Goal: Obtain resource: Download file/media

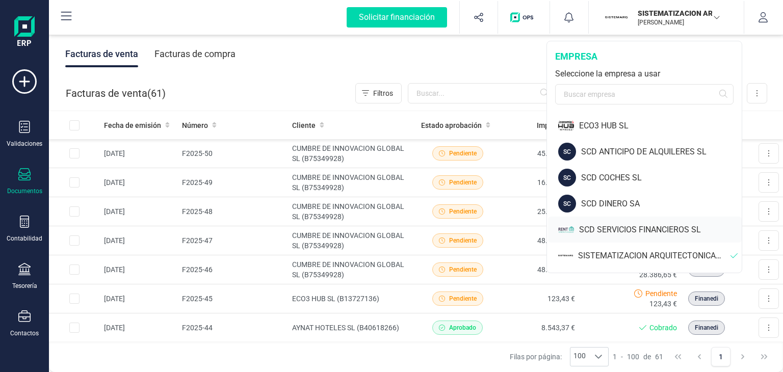
click at [615, 231] on div "SCD SERVICIOS FINANCIEROS SL" at bounding box center [660, 230] width 163 height 12
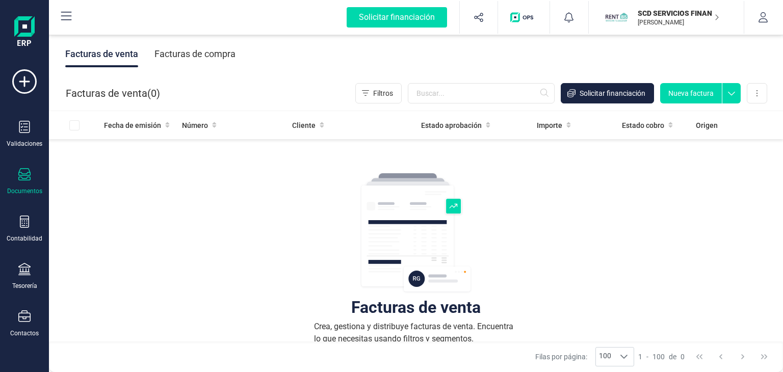
click at [26, 182] on div "Documentos" at bounding box center [24, 181] width 41 height 27
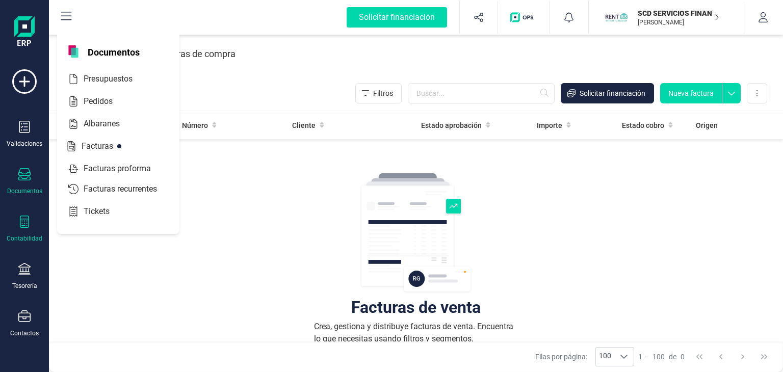
click at [27, 224] on icon at bounding box center [24, 222] width 12 height 12
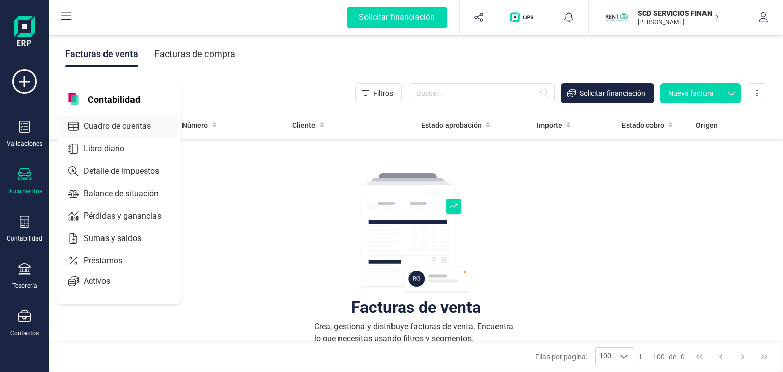
click at [109, 124] on span "Cuadro de cuentas" at bounding box center [125, 126] width 90 height 12
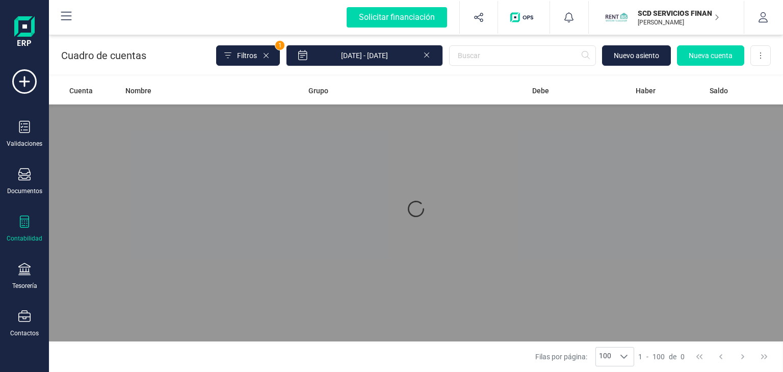
click at [429, 54] on icon at bounding box center [427, 54] width 8 height 10
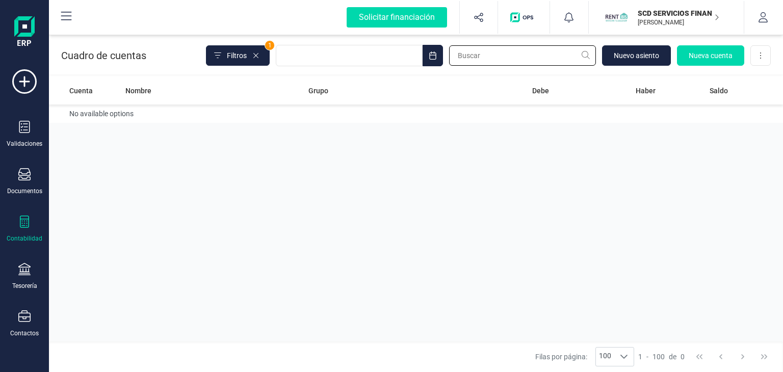
click at [488, 57] on input "text" at bounding box center [522, 55] width 147 height 20
type input "dia [PERSON_NAME]"
click at [20, 227] on div at bounding box center [24, 223] width 12 height 15
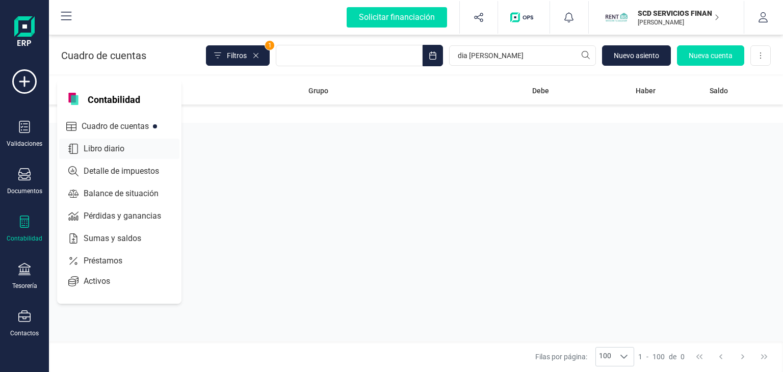
click at [97, 149] on span "Libro diario" at bounding box center [111, 149] width 63 height 12
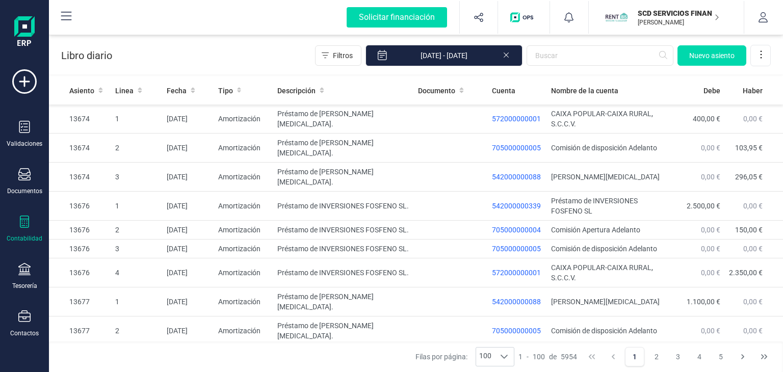
click at [31, 230] on div "Contabilidad" at bounding box center [24, 229] width 41 height 27
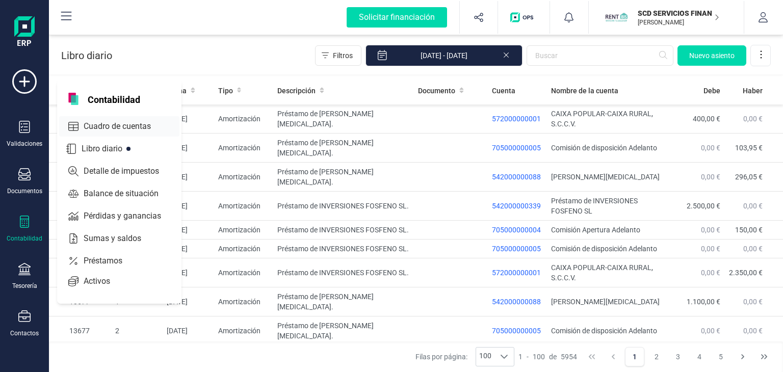
click at [109, 120] on span "Cuadro de cuentas" at bounding box center [125, 126] width 90 height 12
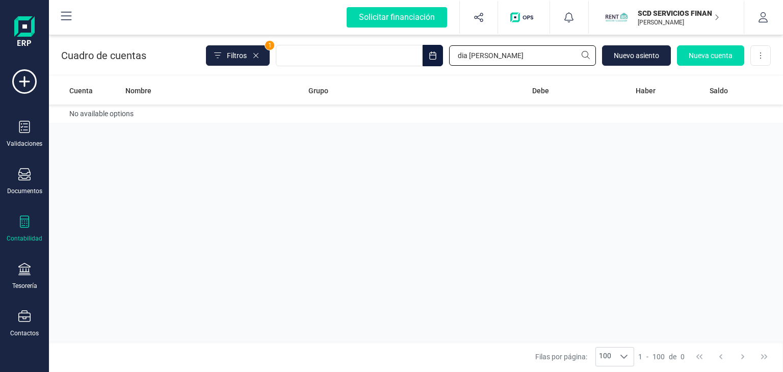
drag, startPoint x: 499, startPoint y: 54, endPoint x: 430, endPoint y: 63, distance: 69.5
click at [430, 63] on div "Filtros 1 dia [PERSON_NAME] [GEOGRAPHIC_DATA] Nueva cuenta Descargar Excel" at bounding box center [488, 55] width 565 height 21
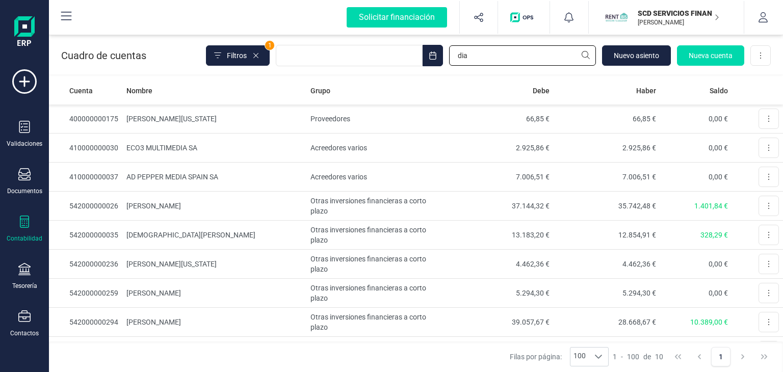
type input "dia"
click at [22, 237] on div "Contabilidad" at bounding box center [25, 239] width 36 height 8
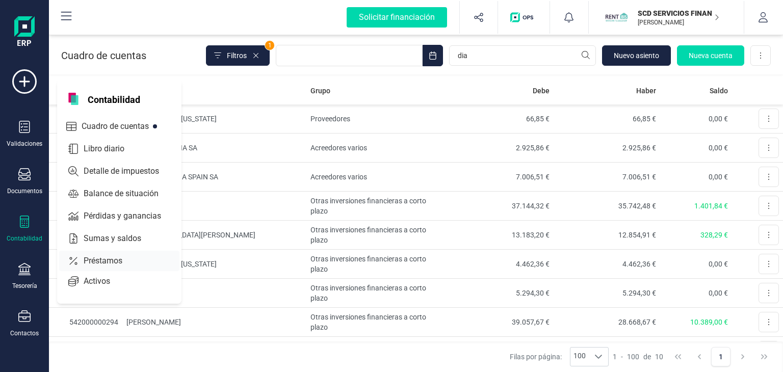
click at [100, 260] on span "Préstamos" at bounding box center [110, 261] width 61 height 12
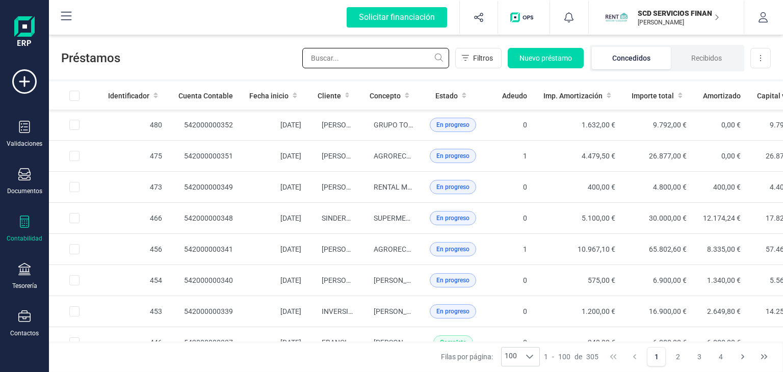
click at [429, 60] on input "text" at bounding box center [375, 58] width 147 height 20
click at [428, 60] on input "dia" at bounding box center [375, 58] width 147 height 20
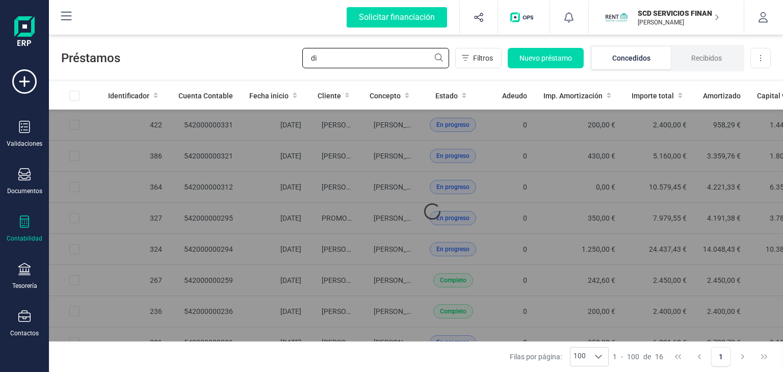
type input "d"
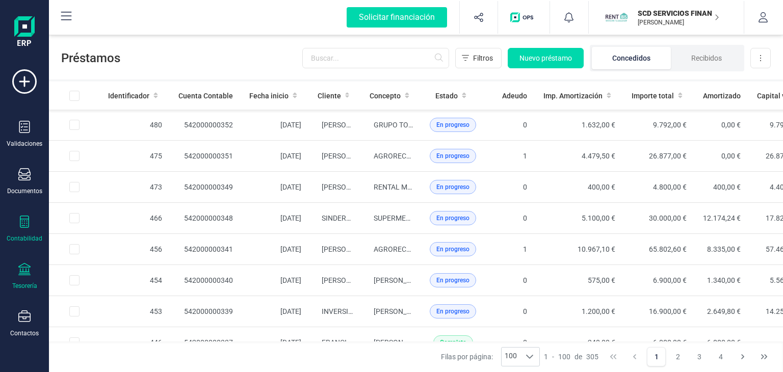
click at [23, 277] on div "Tesorería" at bounding box center [24, 276] width 41 height 27
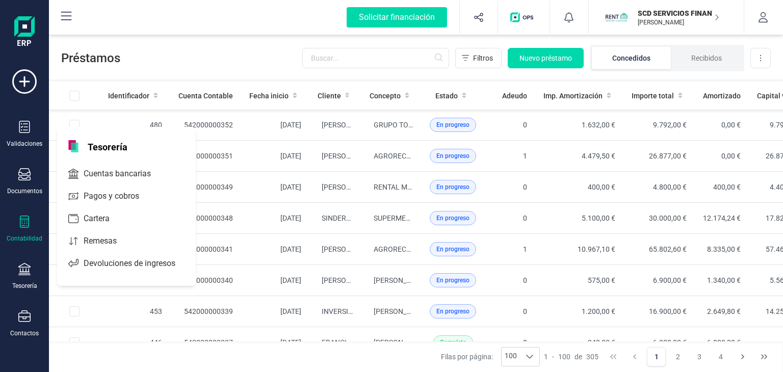
click at [23, 231] on div "Contabilidad" at bounding box center [24, 229] width 41 height 27
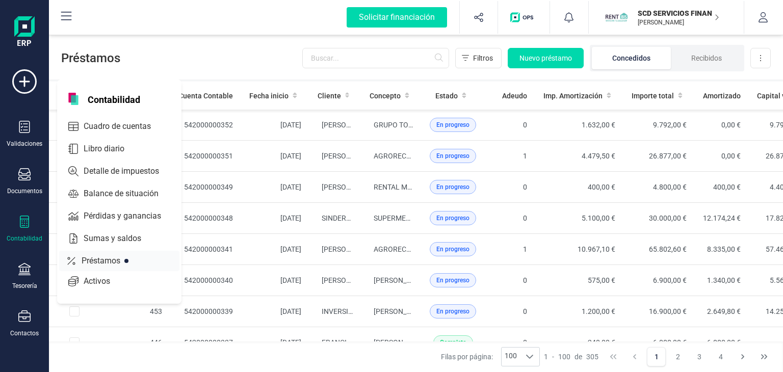
click at [96, 259] on span "Préstamos" at bounding box center [108, 261] width 61 height 12
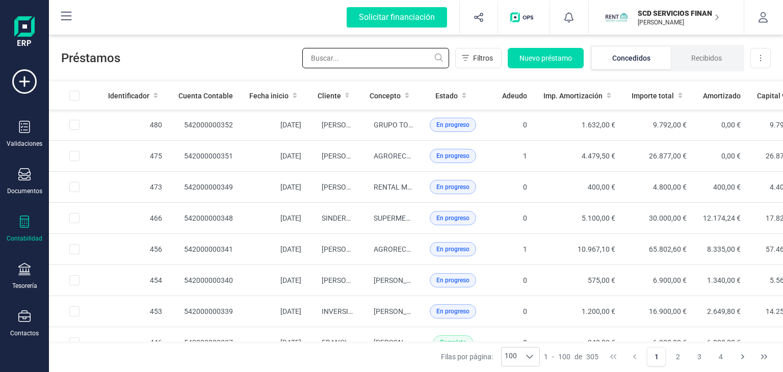
click at [351, 59] on input "text" at bounding box center [375, 58] width 147 height 20
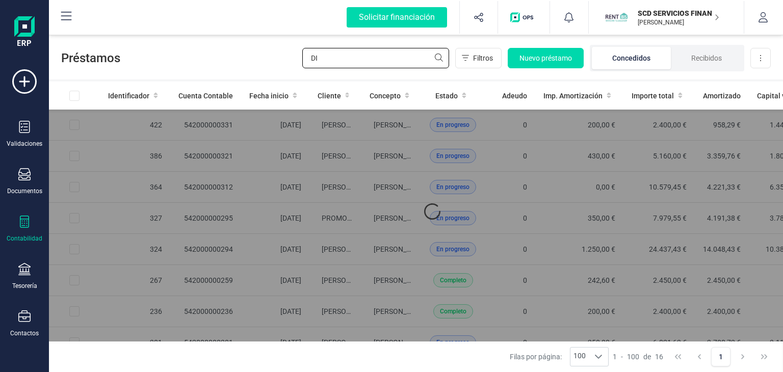
type input "D"
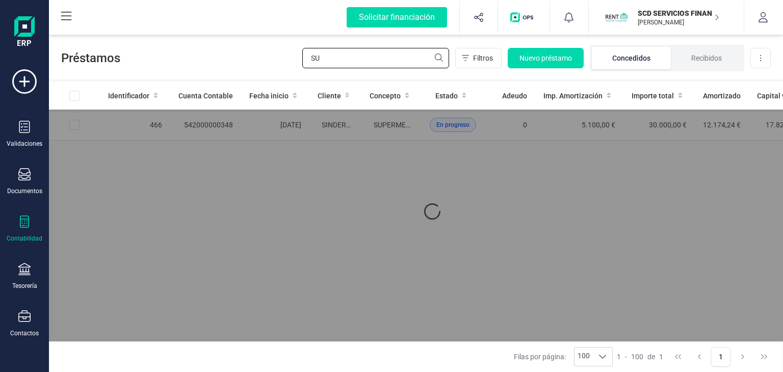
type input "S"
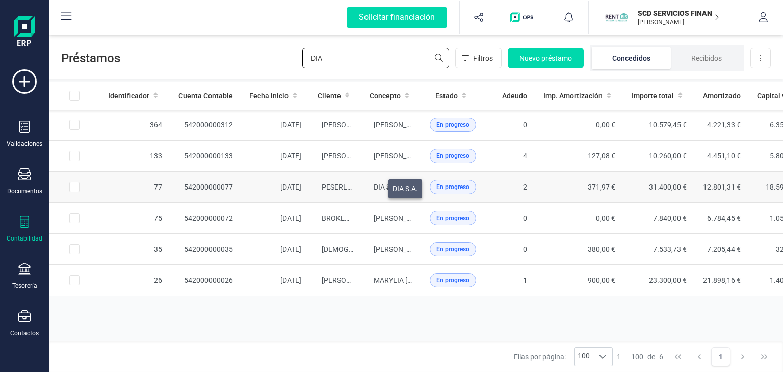
type input "DIA"
click at [376, 186] on span "DIA S.A." at bounding box center [386, 187] width 25 height 8
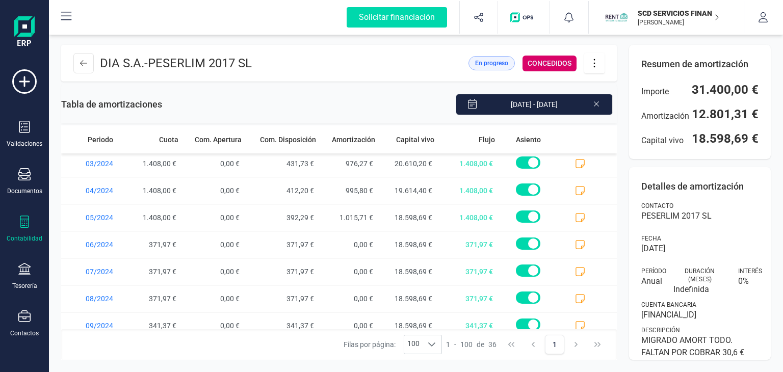
scroll to position [408, 0]
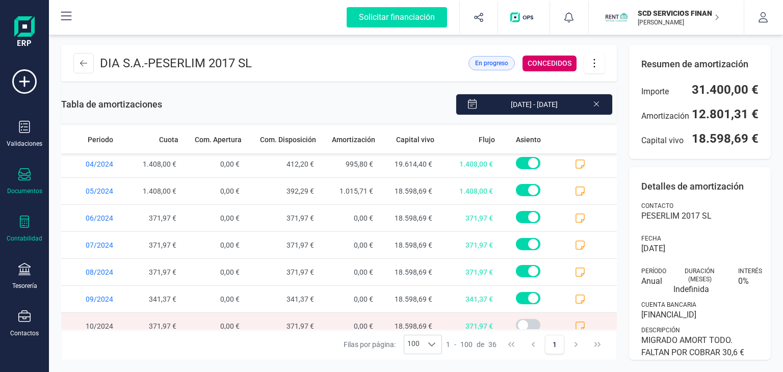
click at [20, 174] on icon at bounding box center [24, 174] width 12 height 12
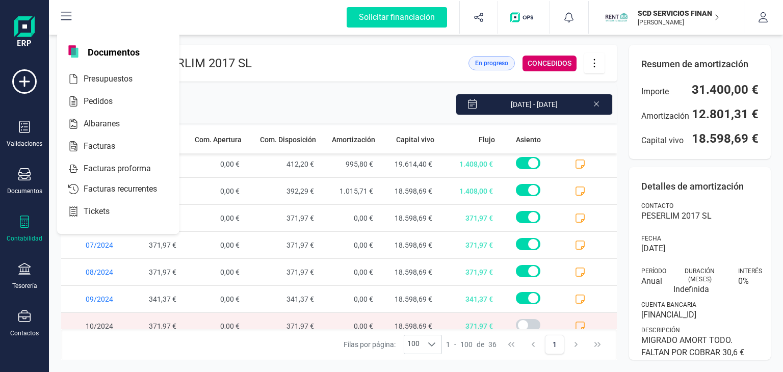
click at [24, 219] on icon at bounding box center [24, 222] width 12 height 12
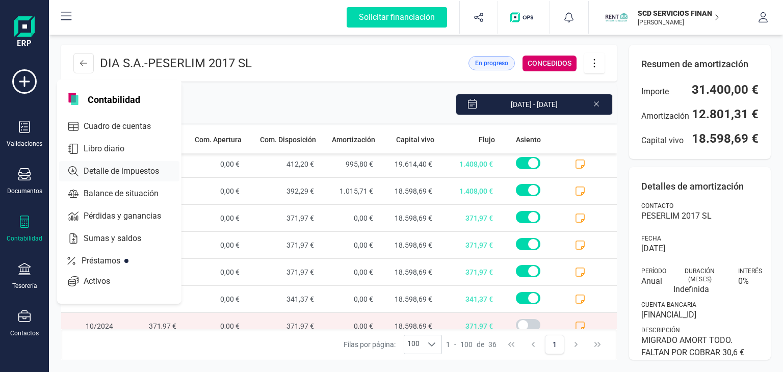
click at [116, 165] on span "Detalle de impuestos" at bounding box center [129, 171] width 98 height 12
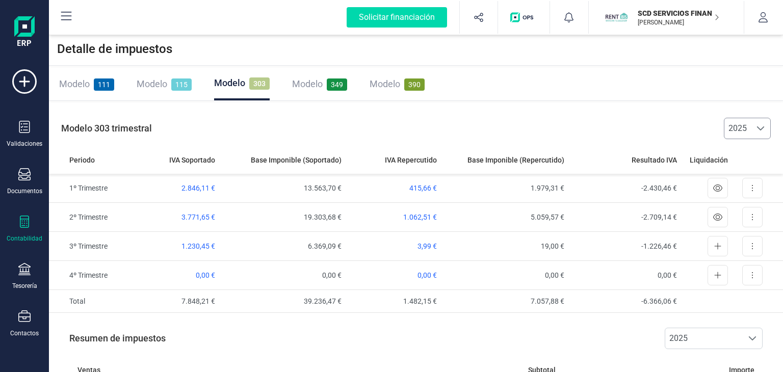
click at [761, 130] on span at bounding box center [761, 128] width 8 height 8
click at [745, 171] on li "2024" at bounding box center [748, 174] width 46 height 20
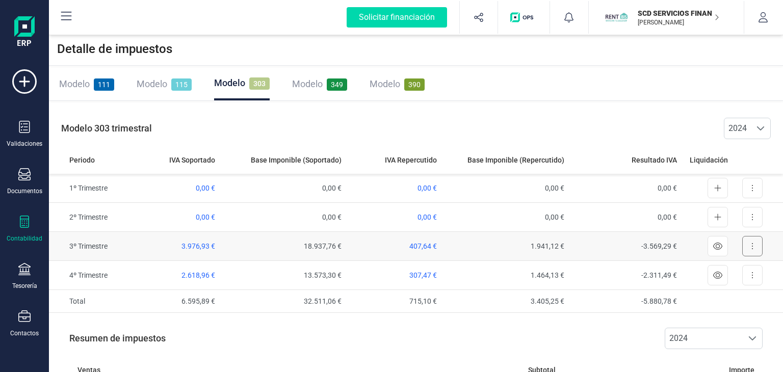
click at [753, 247] on icon at bounding box center [753, 246] width 2 height 8
click at [710, 272] on span "Exportar detalle" at bounding box center [729, 271] width 50 height 10
click at [751, 273] on button at bounding box center [753, 275] width 20 height 20
click at [734, 298] on span "Exportar detalle" at bounding box center [729, 300] width 50 height 10
